Goal: Task Accomplishment & Management: Manage account settings

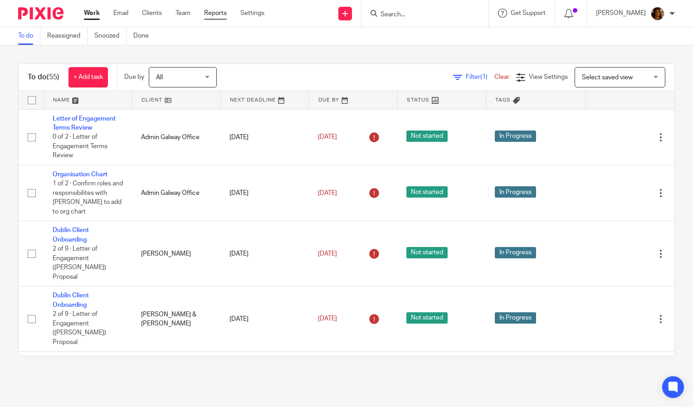
click at [220, 14] on link "Reports" at bounding box center [215, 13] width 23 height 9
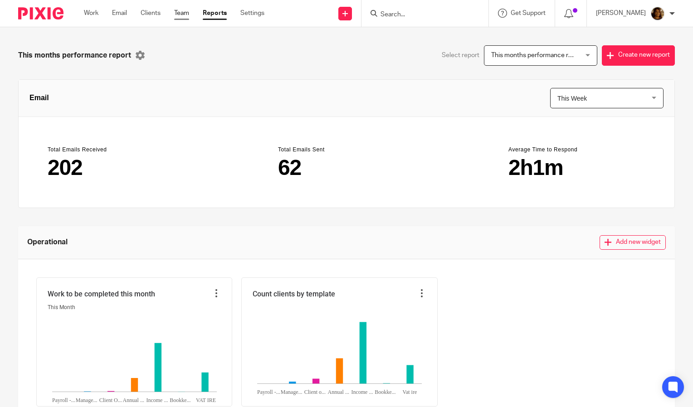
click at [185, 12] on link "Team" at bounding box center [181, 13] width 15 height 9
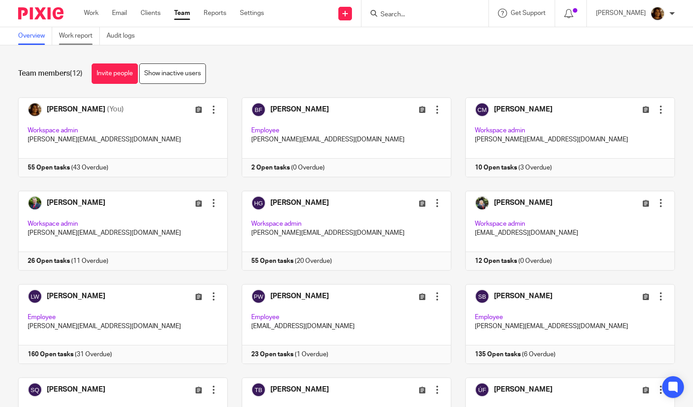
click at [83, 38] on link "Work report" at bounding box center [79, 36] width 41 height 18
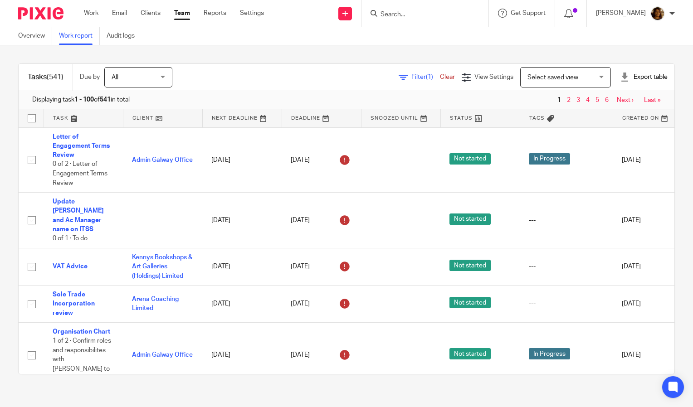
click at [411, 75] on span "Filter (1)" at bounding box center [425, 77] width 29 height 6
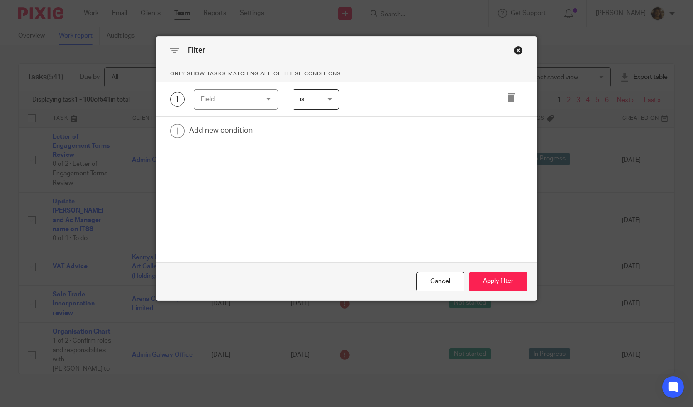
click at [256, 103] on div "Field" at bounding box center [232, 99] width 62 height 19
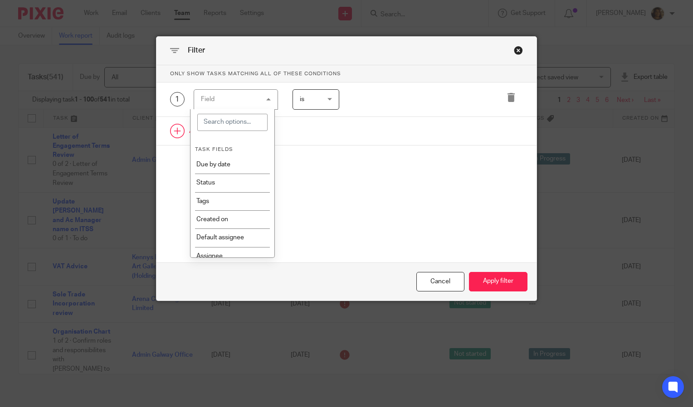
click at [317, 122] on link at bounding box center [346, 131] width 380 height 28
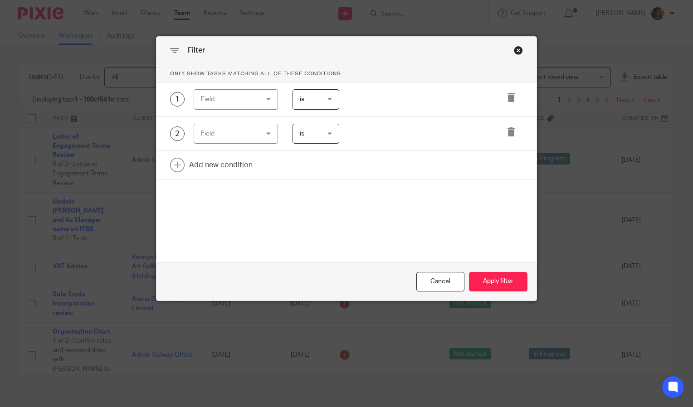
click at [226, 137] on div "Field" at bounding box center [232, 133] width 62 height 19
click at [507, 128] on icon at bounding box center [511, 131] width 9 height 9
click at [244, 99] on div "Field" at bounding box center [232, 99] width 62 height 19
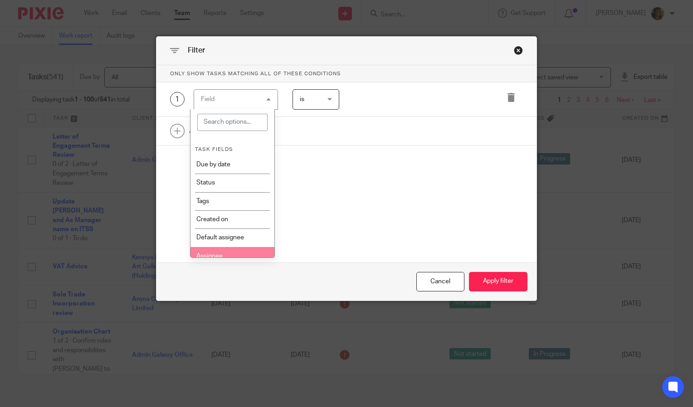
click at [233, 253] on li "Assignee" at bounding box center [232, 256] width 84 height 18
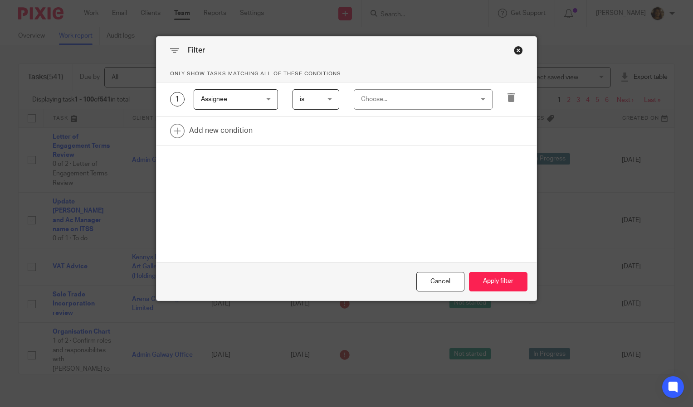
click at [405, 90] on div "Choose..." at bounding box center [413, 99] width 105 height 19
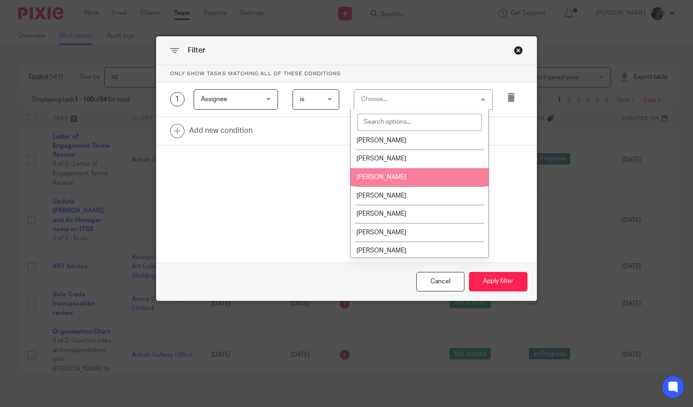
scroll to position [61, 0]
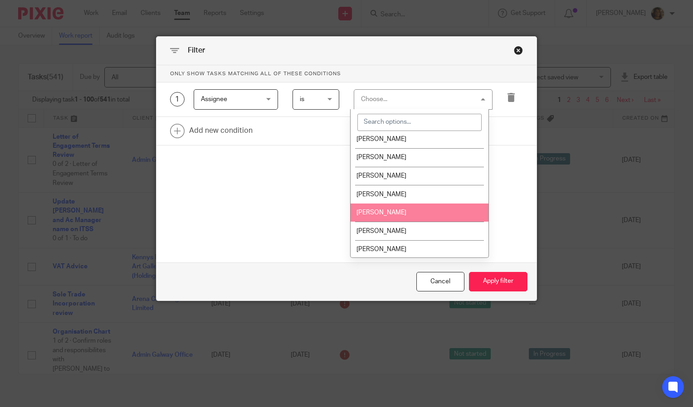
click at [405, 217] on li "[PERSON_NAME]" at bounding box center [420, 213] width 138 height 19
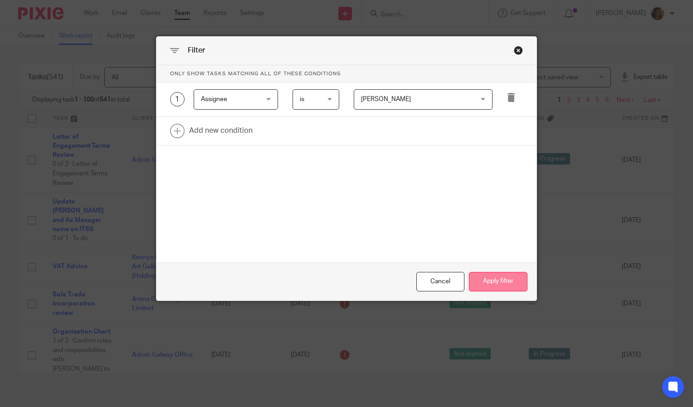
click at [504, 275] on button "Apply filter" at bounding box center [498, 281] width 58 height 19
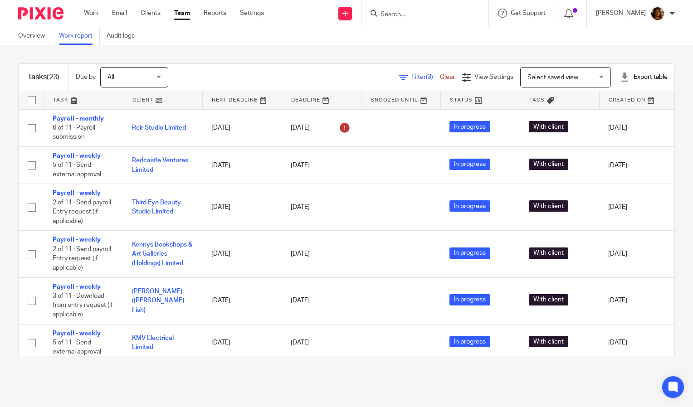
click at [6, 218] on div "Tasks (23) Due by All All Today Tomorrow This week Next week This month Next mo…" at bounding box center [346, 209] width 693 height 329
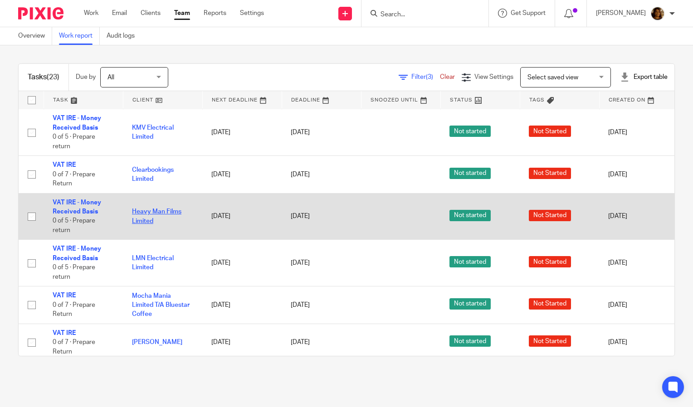
scroll to position [701, 0]
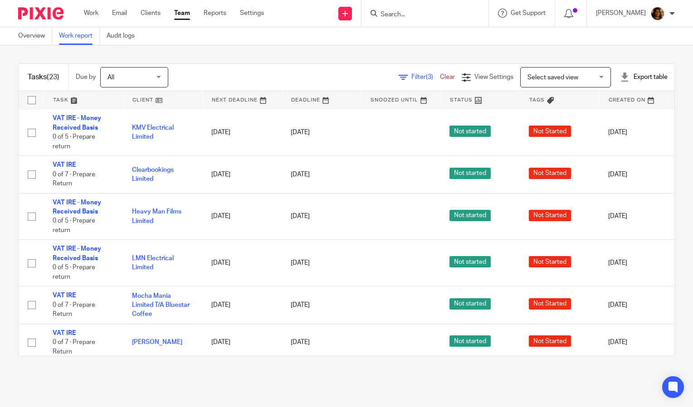
click at [405, 12] on input "Search" at bounding box center [421, 15] width 82 height 8
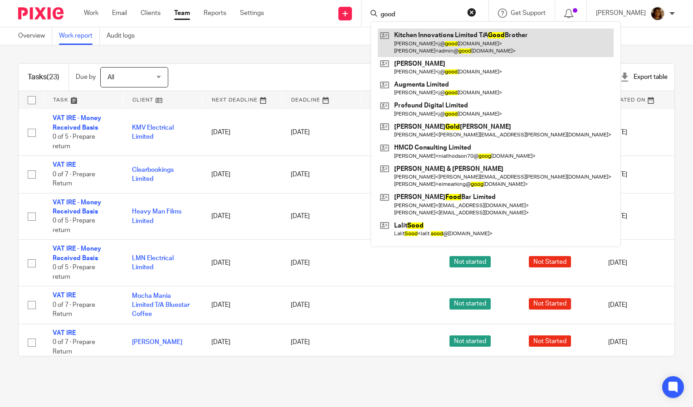
type input "good"
click at [445, 43] on link at bounding box center [496, 43] width 236 height 28
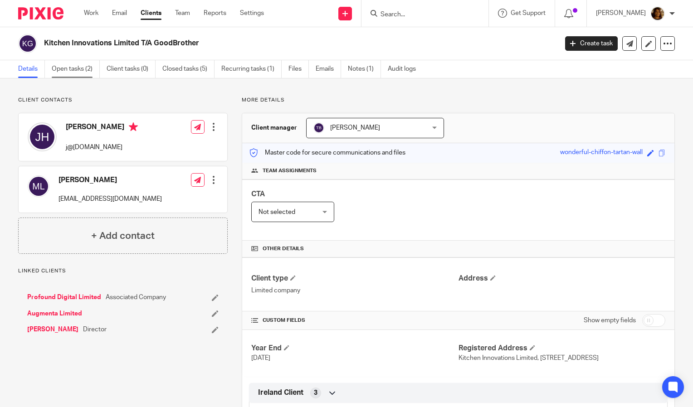
click at [83, 68] on link "Open tasks (2)" at bounding box center [76, 69] width 48 height 18
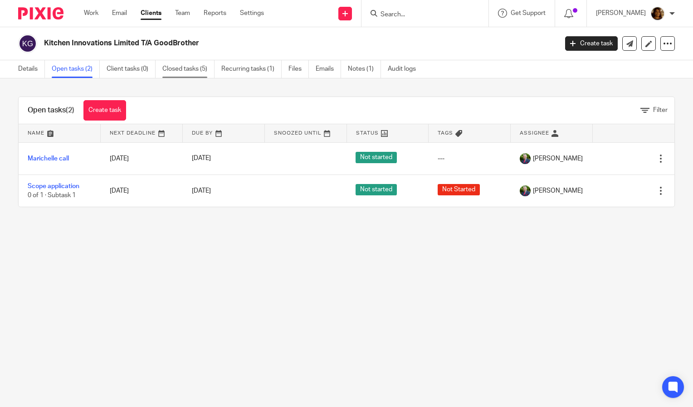
click at [191, 74] on link "Closed tasks (5)" at bounding box center [188, 69] width 52 height 18
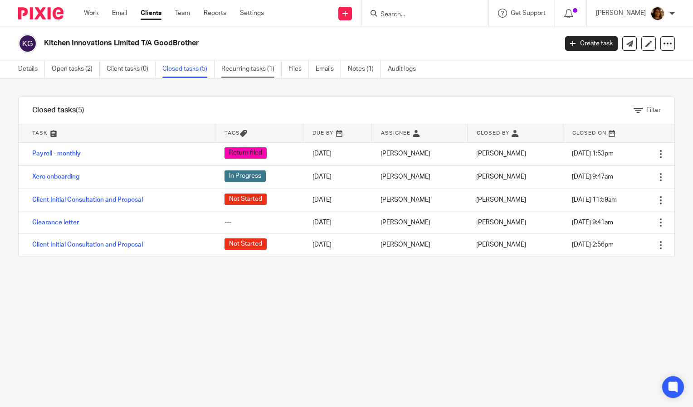
click at [258, 67] on link "Recurring tasks (1)" at bounding box center [251, 69] width 60 height 18
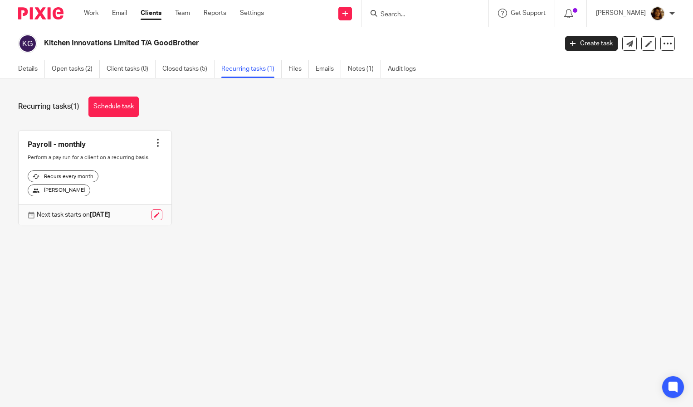
click at [447, 11] on input "Search" at bounding box center [421, 15] width 82 height 8
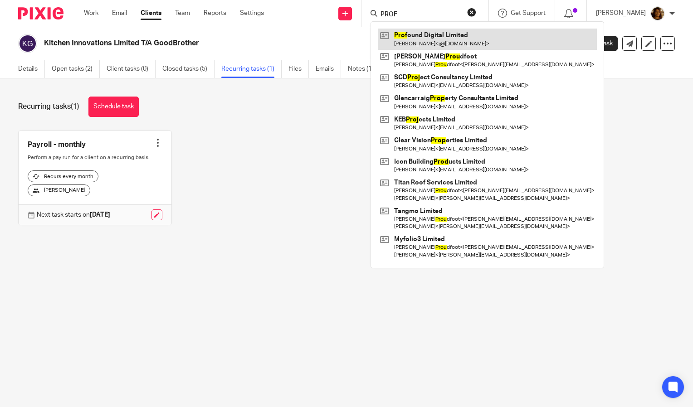
type input "PROF"
click at [449, 49] on link at bounding box center [487, 39] width 219 height 21
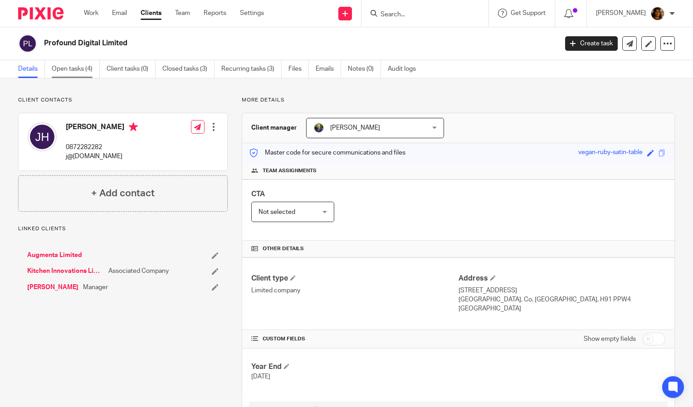
click at [73, 65] on link "Open tasks (4)" at bounding box center [76, 69] width 48 height 18
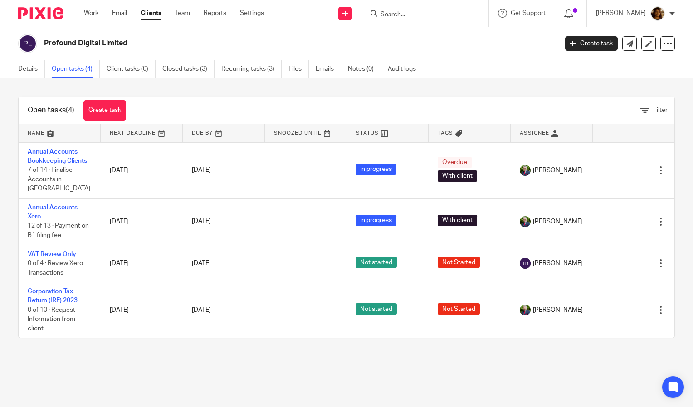
click at [433, 11] on input "Search" at bounding box center [421, 15] width 82 height 8
type input "AUGMENT"
click at [441, 33] on link at bounding box center [435, 39] width 114 height 21
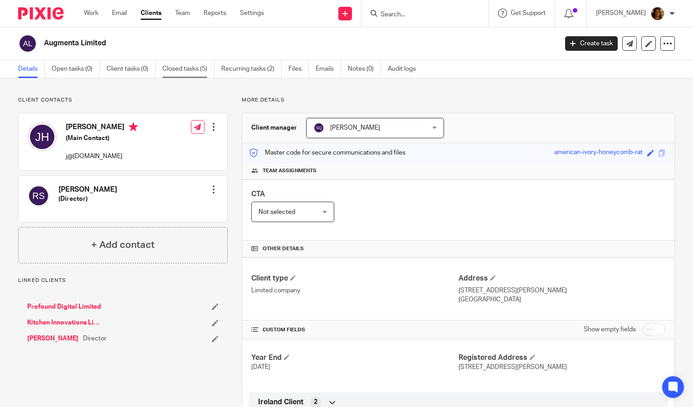
click at [183, 64] on link "Closed tasks (5)" at bounding box center [188, 69] width 52 height 18
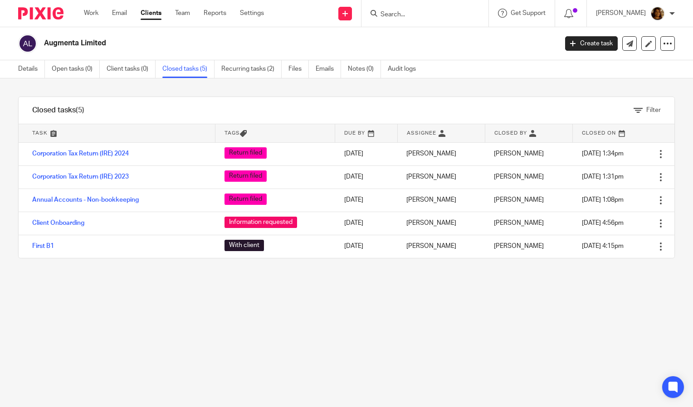
click at [405, 16] on input "Search" at bounding box center [421, 15] width 82 height 8
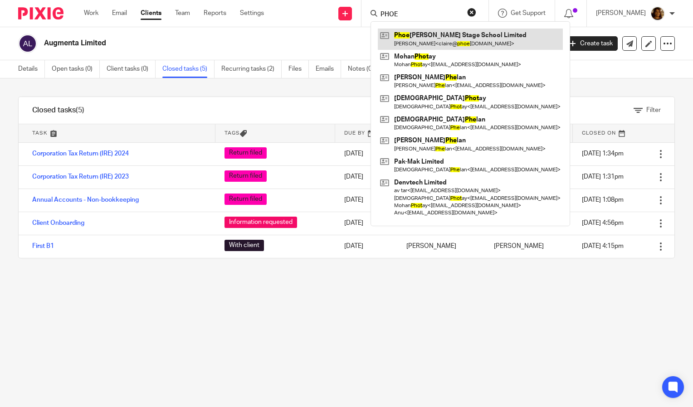
type input "PHOE"
click at [440, 32] on link at bounding box center [470, 39] width 185 height 21
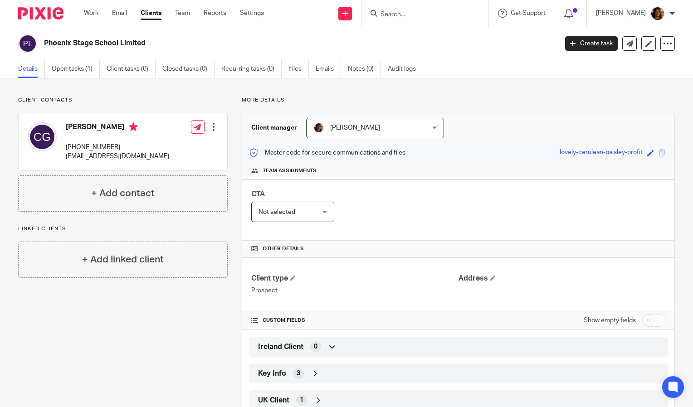
click at [416, 14] on input "Search" at bounding box center [421, 15] width 82 height 8
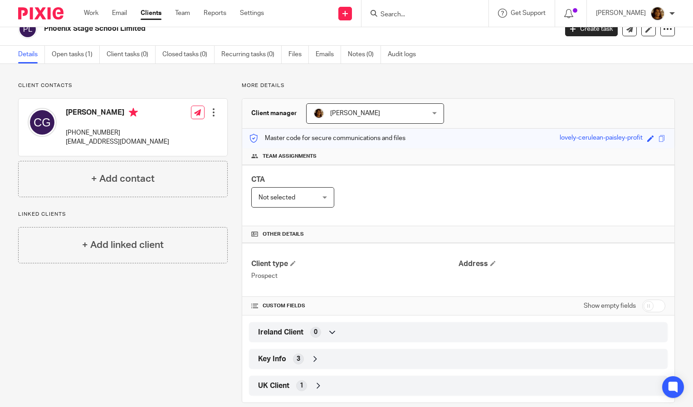
scroll to position [15, 0]
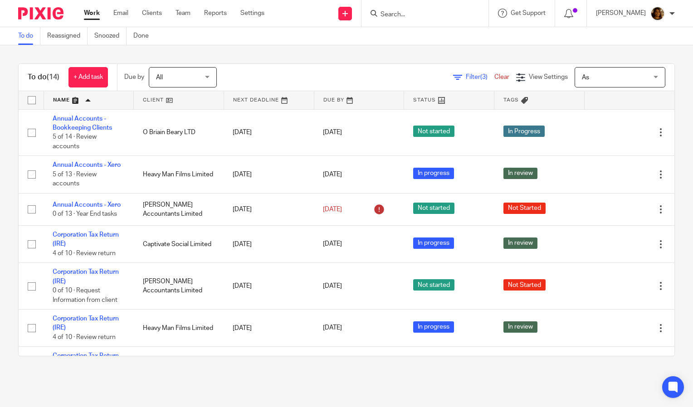
scroll to position [272, 0]
